Goal: Transaction & Acquisition: Purchase product/service

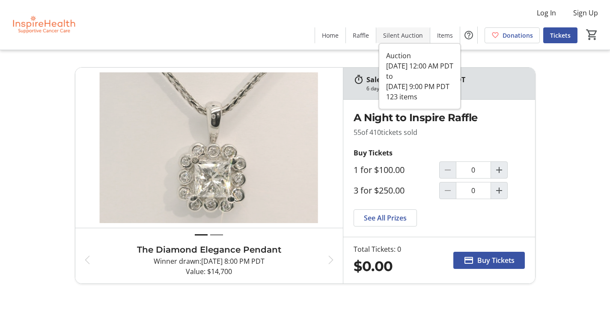
click at [396, 34] on span "Silent Auction" at bounding box center [403, 35] width 40 height 9
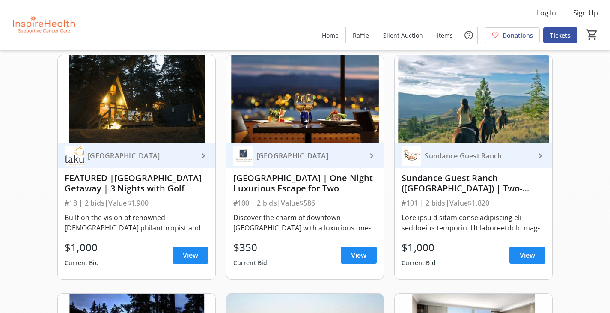
scroll to position [556, 0]
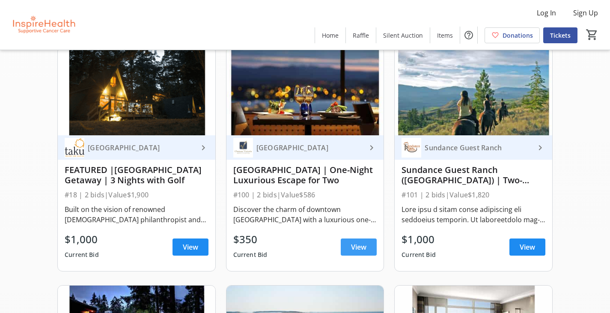
click at [365, 252] on span "View" at bounding box center [358, 247] width 15 height 10
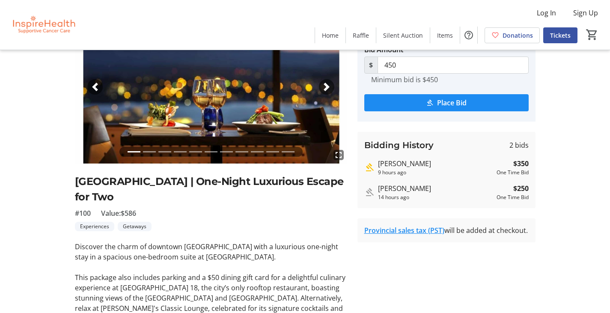
scroll to position [59, 0]
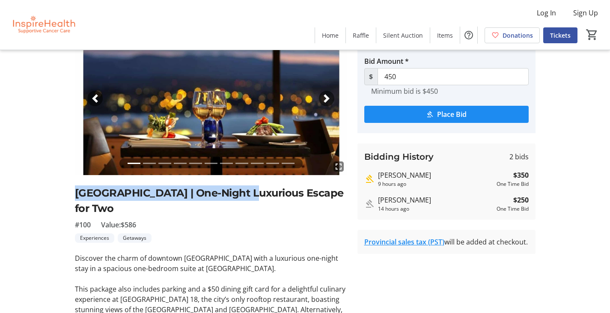
drag, startPoint x: 76, startPoint y: 194, endPoint x: 237, endPoint y: 189, distance: 160.6
click at [237, 189] on h2 "Chateau Victoria Hotel & Suites | One-Night Luxurious Escape for Two" at bounding box center [211, 200] width 272 height 31
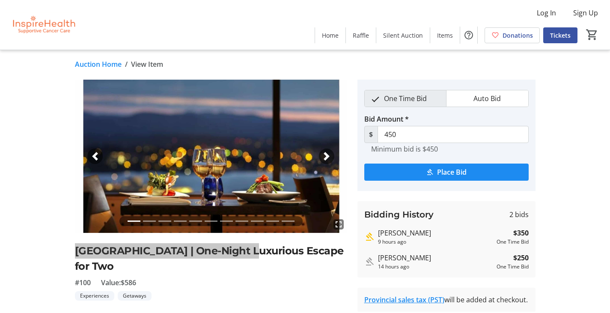
scroll to position [0, 0]
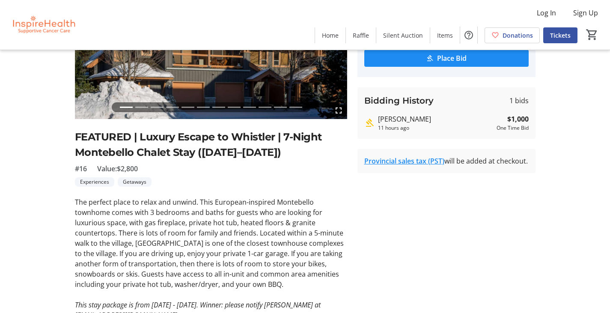
scroll to position [112, 0]
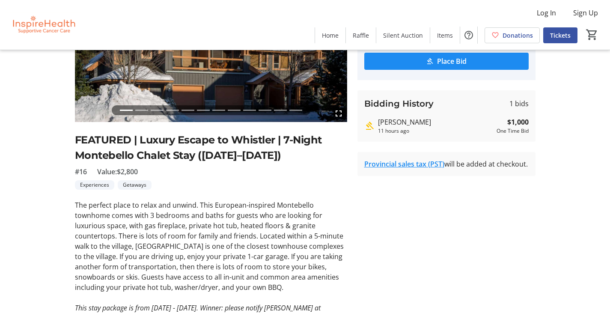
click at [104, 155] on h2 "FEATURED | Luxury Escape to Whistler | 7-Night Montebello Chalet Stay ([DATE]–[…" at bounding box center [211, 147] width 272 height 31
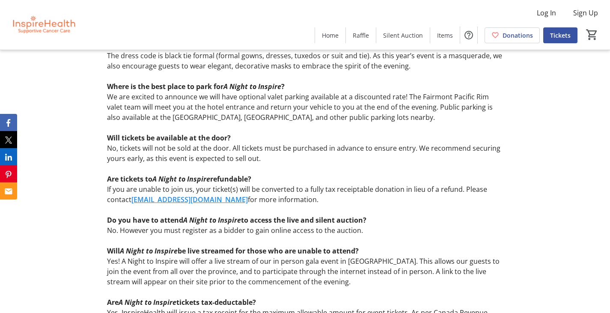
scroll to position [1926, 0]
